Goal: Information Seeking & Learning: Learn about a topic

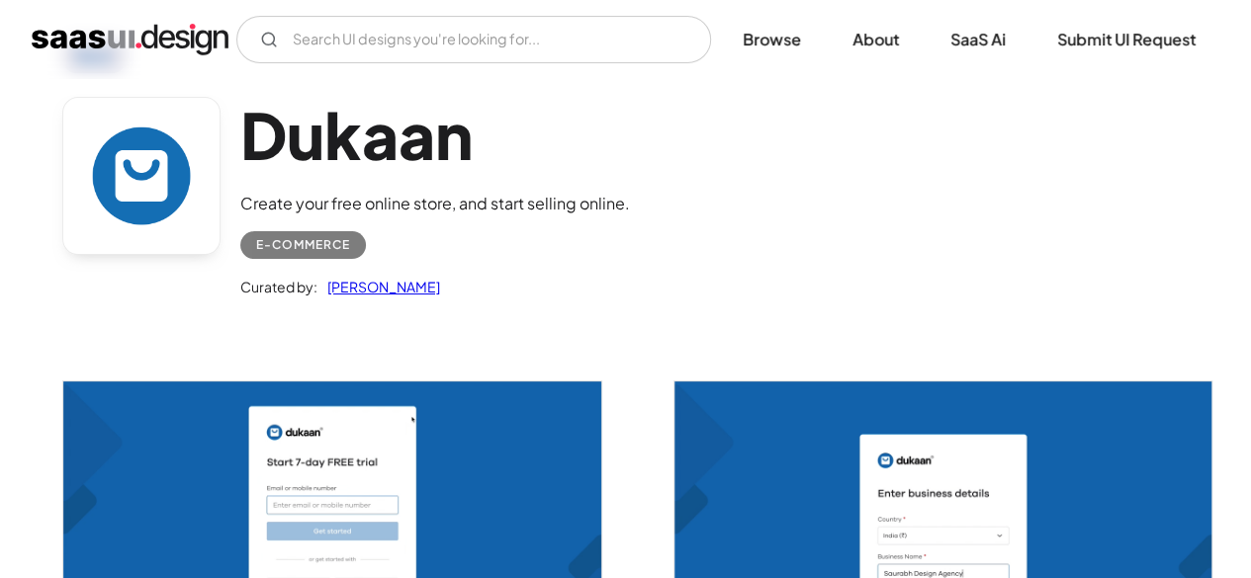
scroll to position [85, 0]
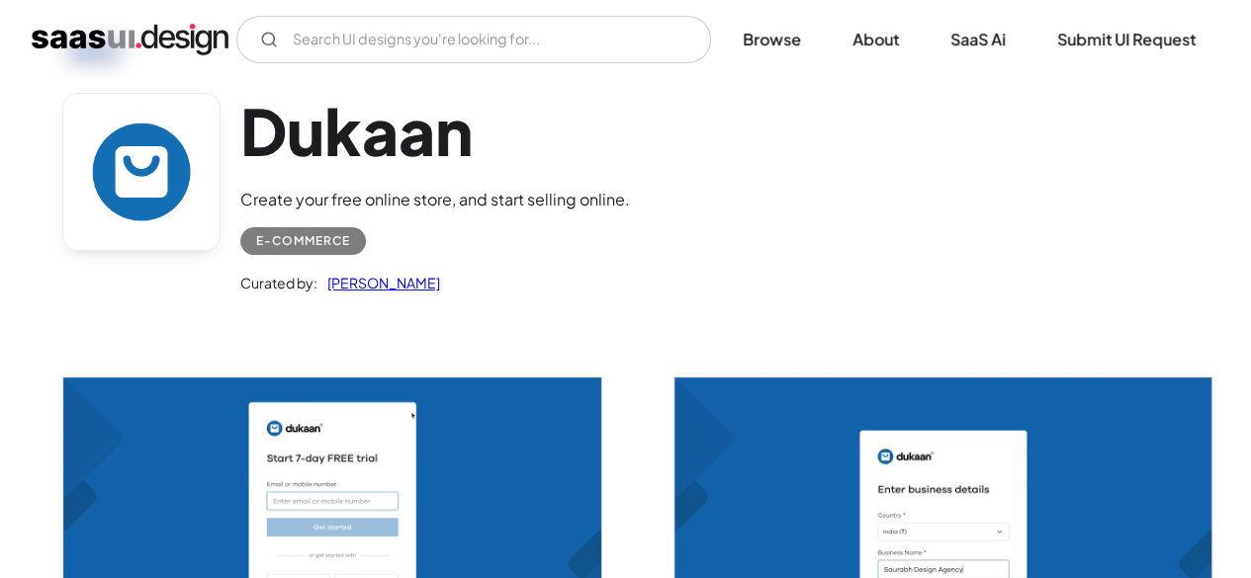
click at [527, 351] on div at bounding box center [320, 518] width 562 height 385
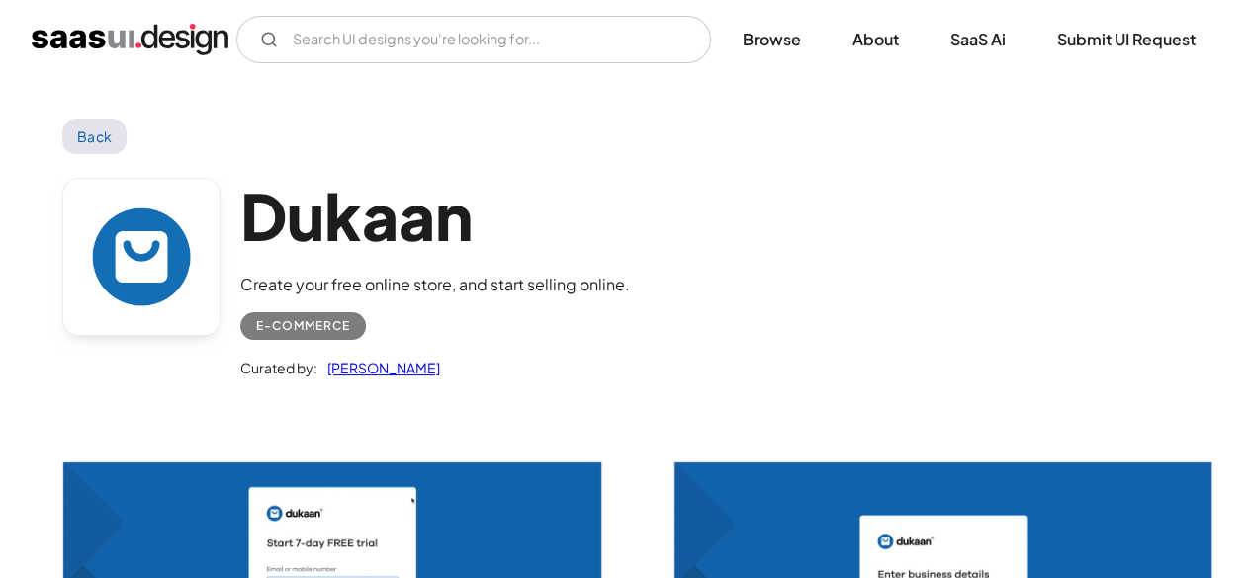
click at [80, 133] on link "Back" at bounding box center [94, 137] width 64 height 36
click at [96, 129] on link "Back" at bounding box center [94, 137] width 64 height 36
click at [136, 36] on img "home" at bounding box center [130, 40] width 197 height 32
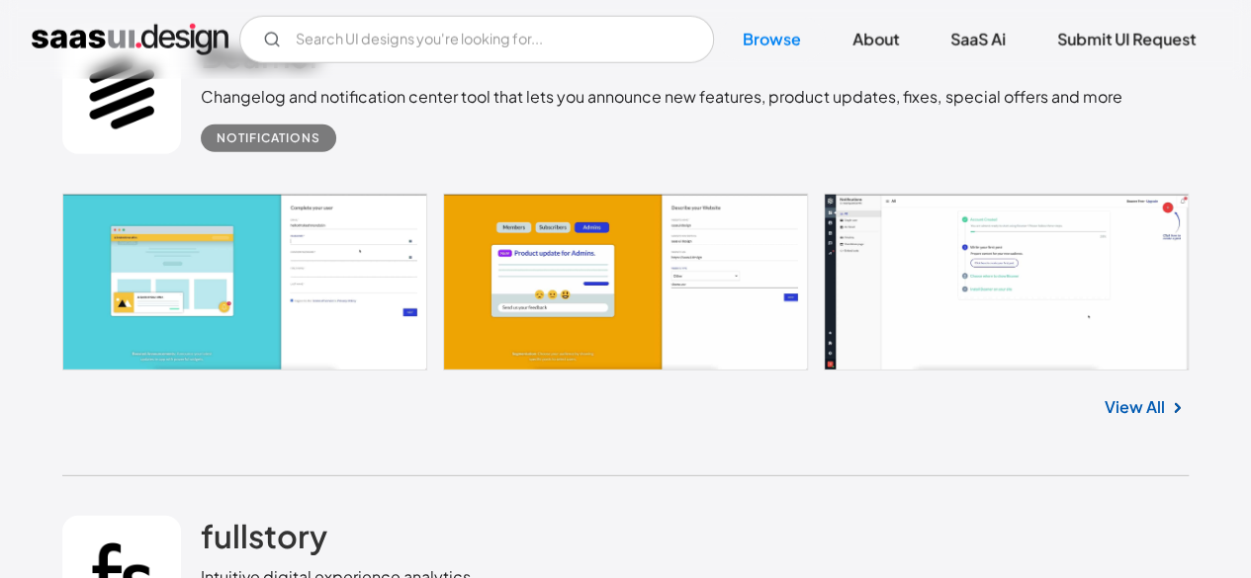
scroll to position [2628, 0]
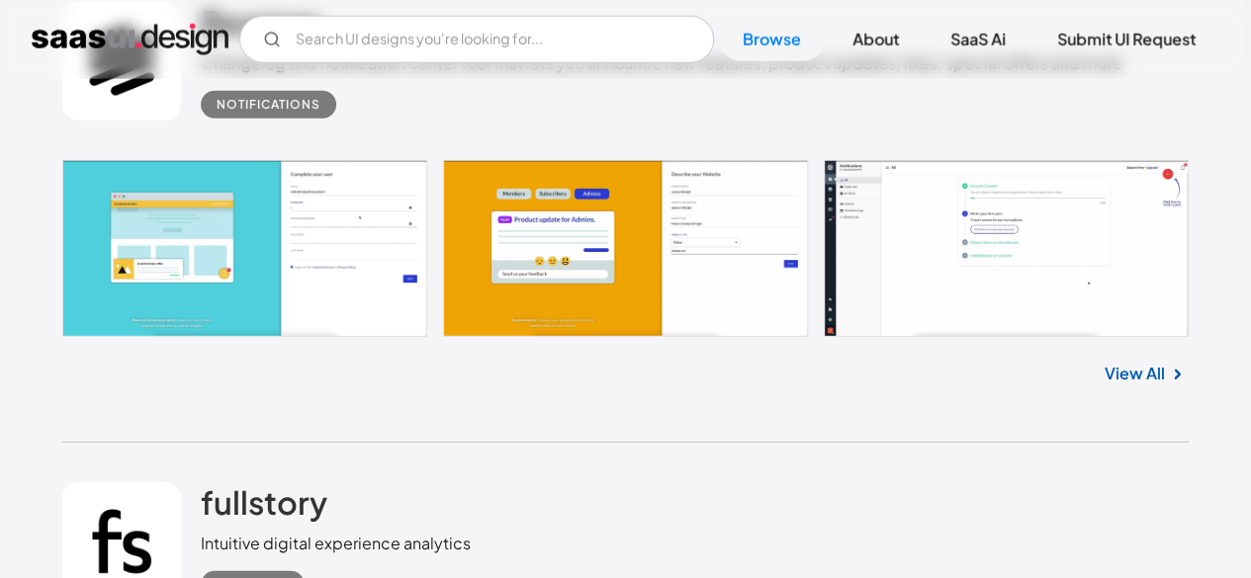
scroll to position [2663, 0]
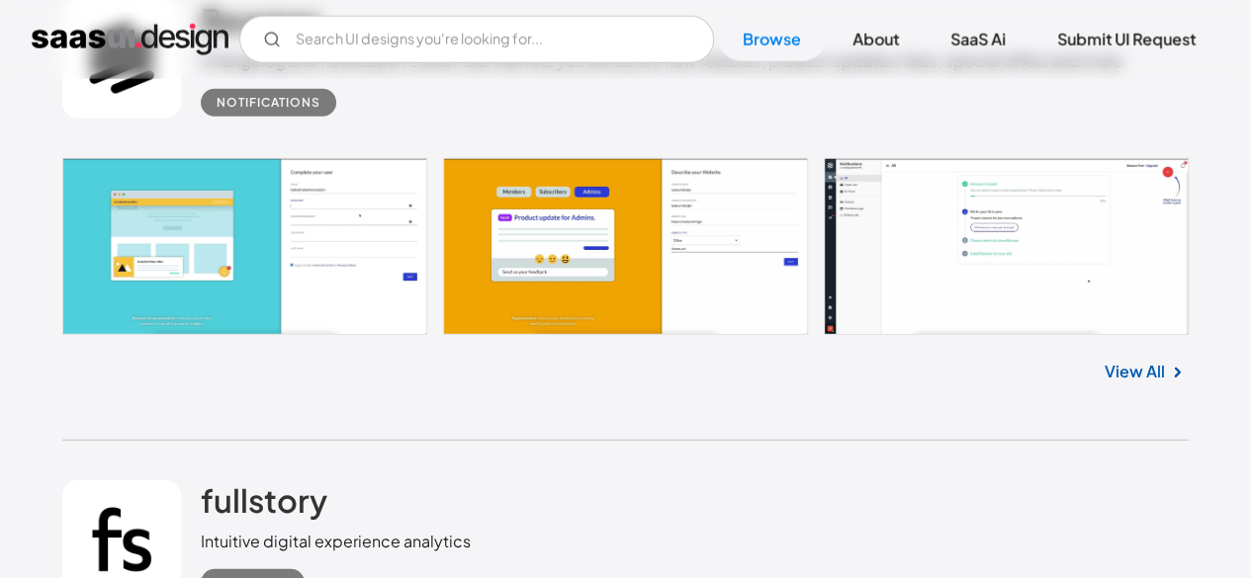
click at [1016, 238] on link at bounding box center [625, 246] width 1126 height 177
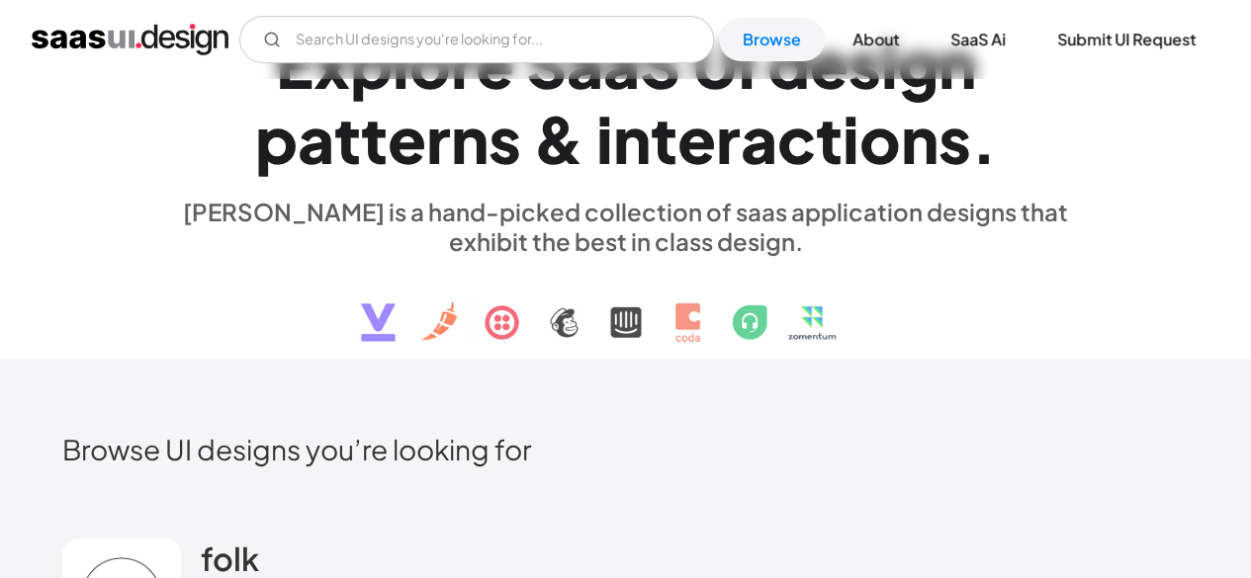
scroll to position [0, 0]
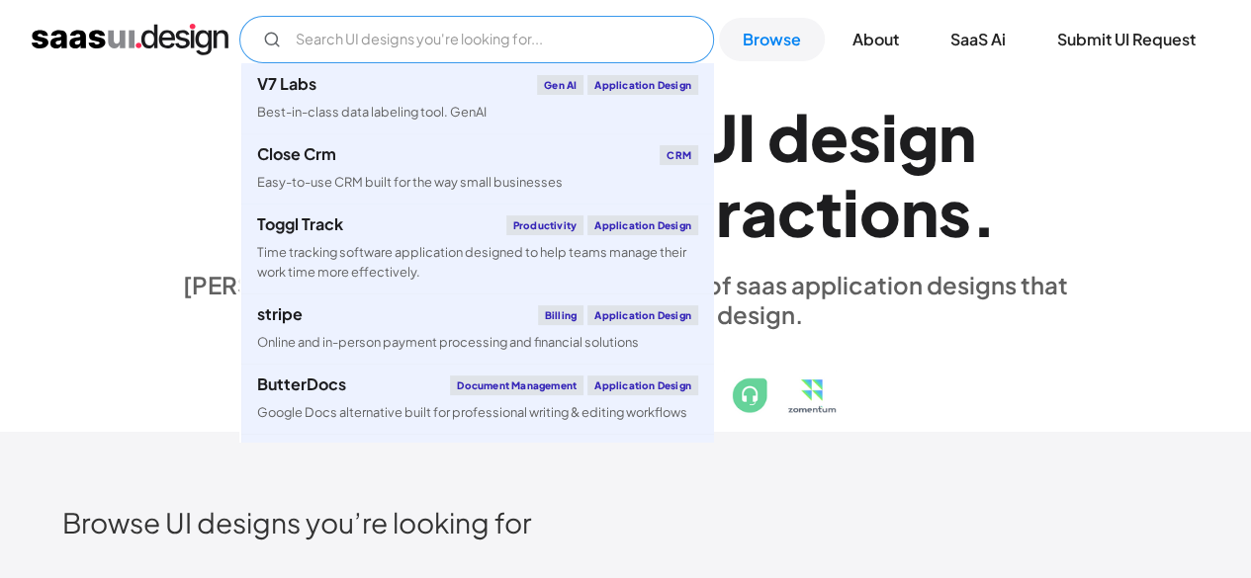
click at [482, 30] on input "Email Form" at bounding box center [476, 39] width 475 height 47
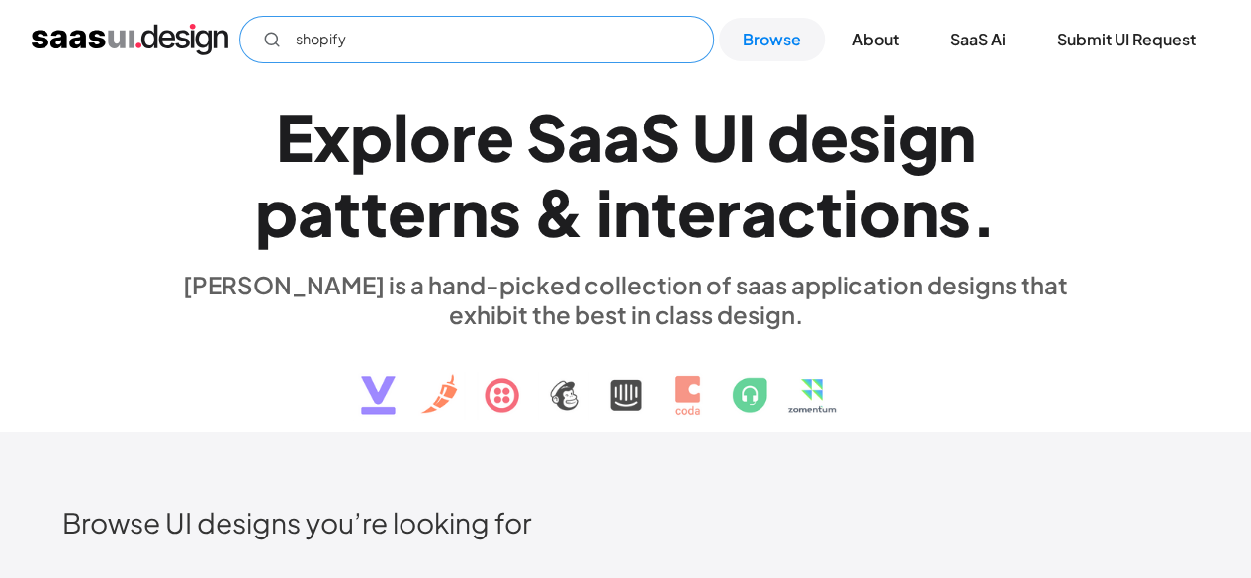
click at [593, 51] on input "shopify" at bounding box center [476, 39] width 475 height 47
type input "shopify"
click at [761, 43] on link "Browse" at bounding box center [772, 39] width 106 height 43
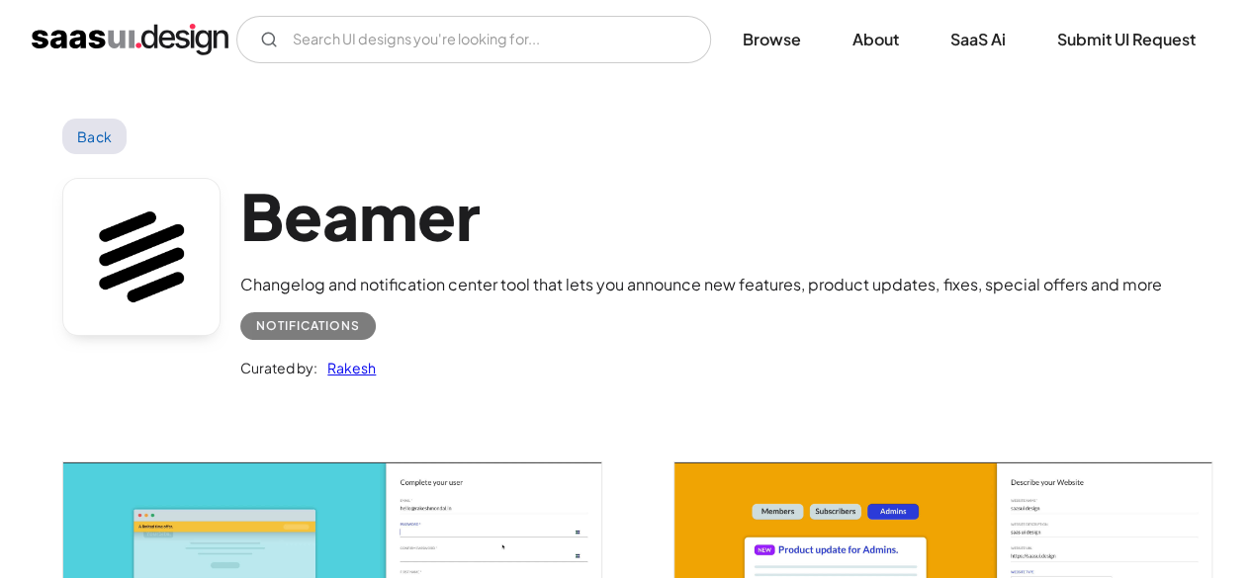
click at [113, 132] on link "Back" at bounding box center [94, 137] width 64 height 36
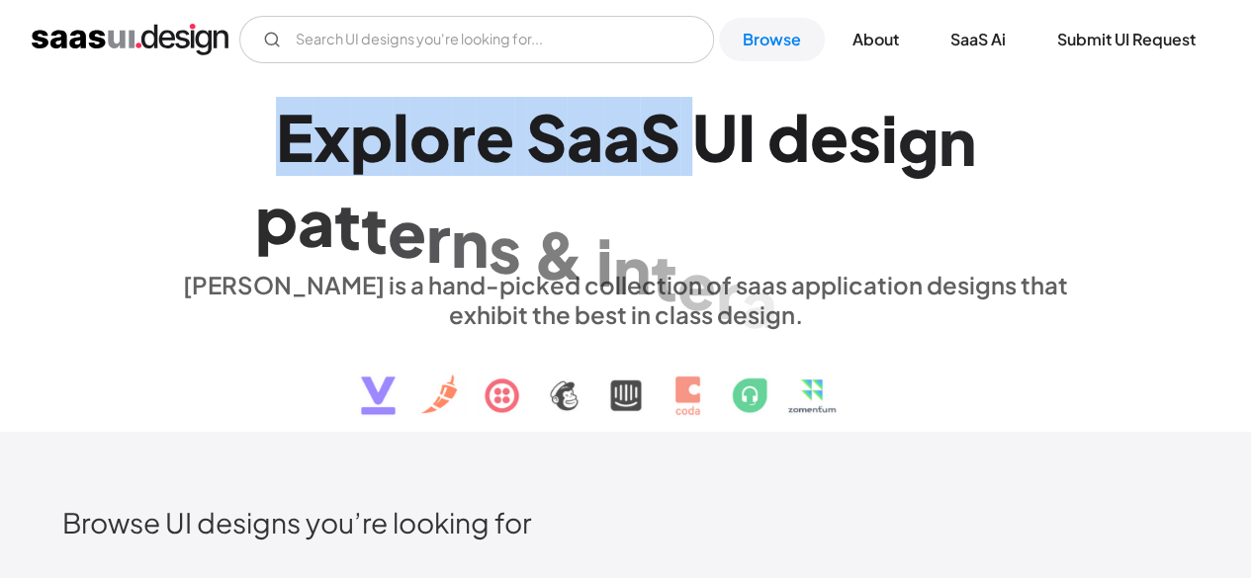
drag, startPoint x: 229, startPoint y: 163, endPoint x: 814, endPoint y: 217, distance: 586.8
click at [814, 217] on h1 "E x p l o r e S a a S U I d e s i g n p a t t e r n s & i n t e r a c t i o n s…" at bounding box center [625, 175] width 909 height 152
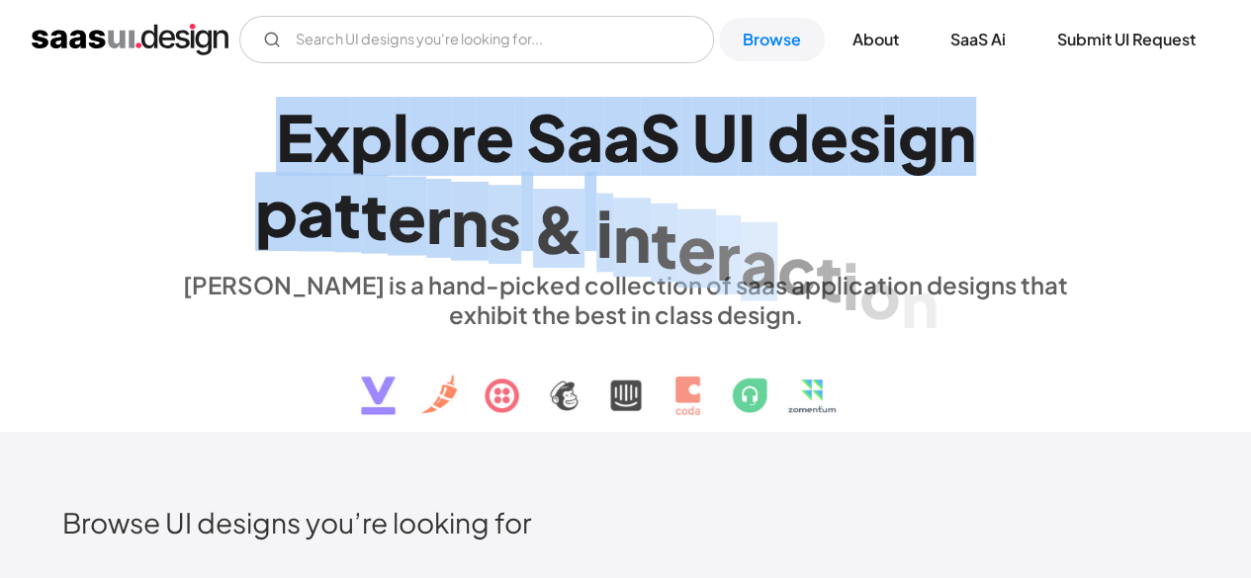
click at [814, 217] on div "i n t e r a c t i o n s ." at bounding box center [796, 212] width 400 height 76
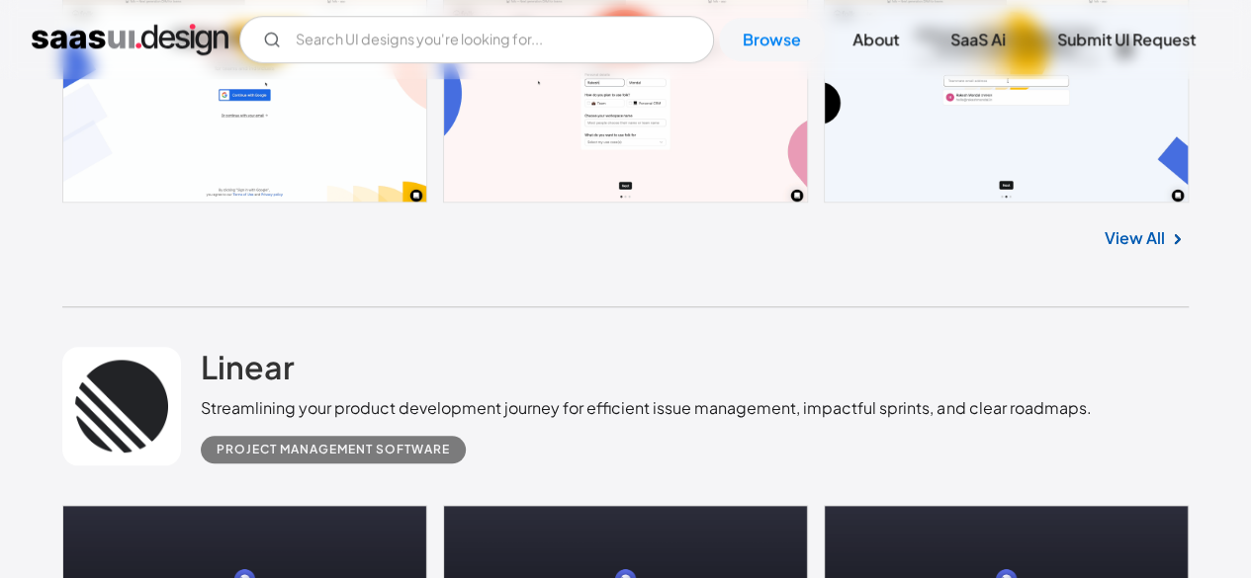
scroll to position [990, 0]
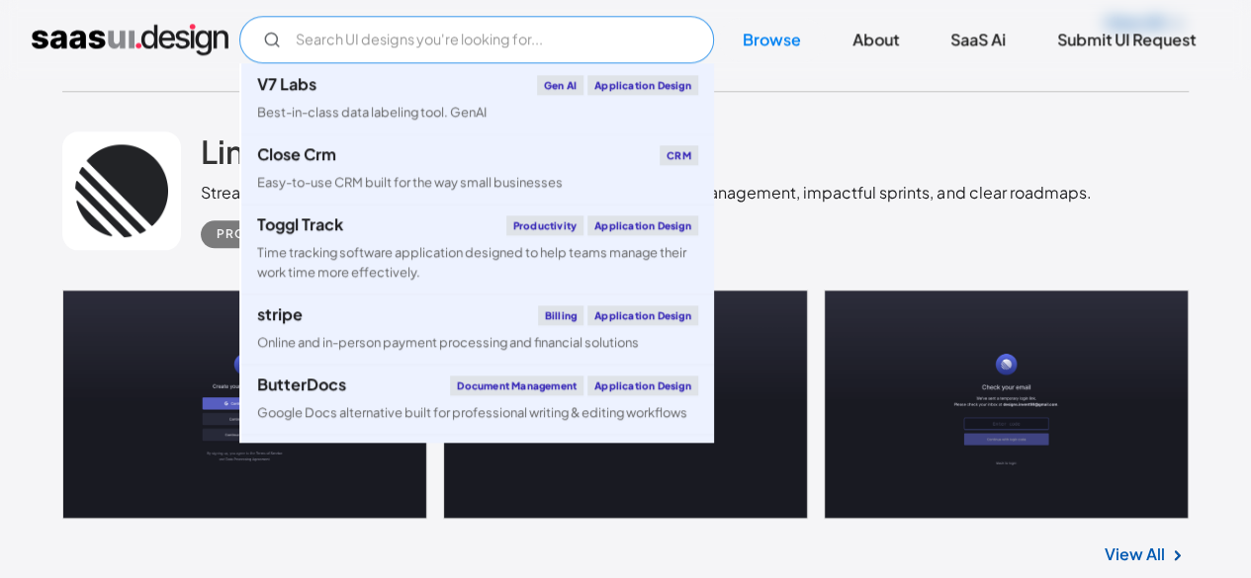
click at [318, 48] on input "Email Form" at bounding box center [476, 39] width 475 height 47
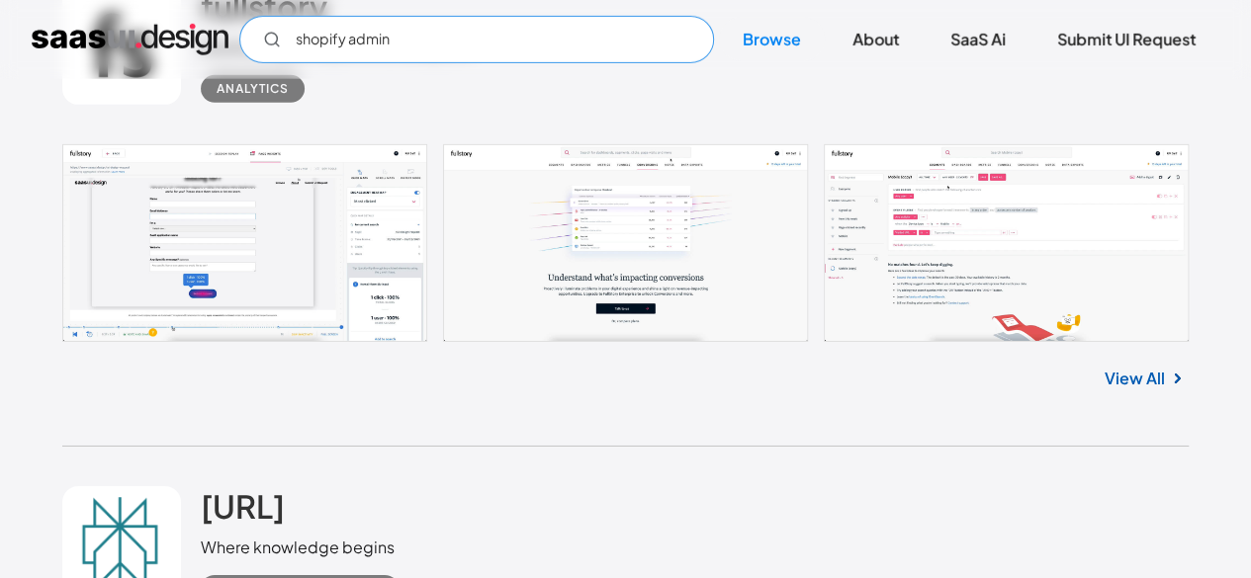
scroll to position [3158, 0]
type input "shopify admin"
click at [908, 220] on link at bounding box center [625, 242] width 1126 height 198
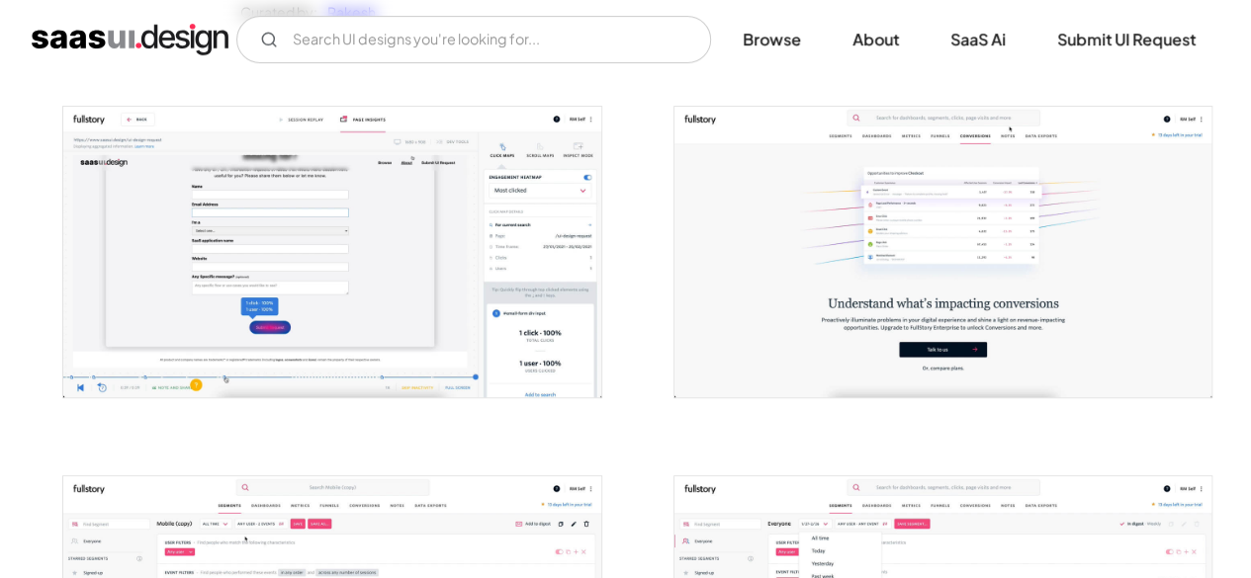
scroll to position [375, 0]
